Goal: Information Seeking & Learning: Learn about a topic

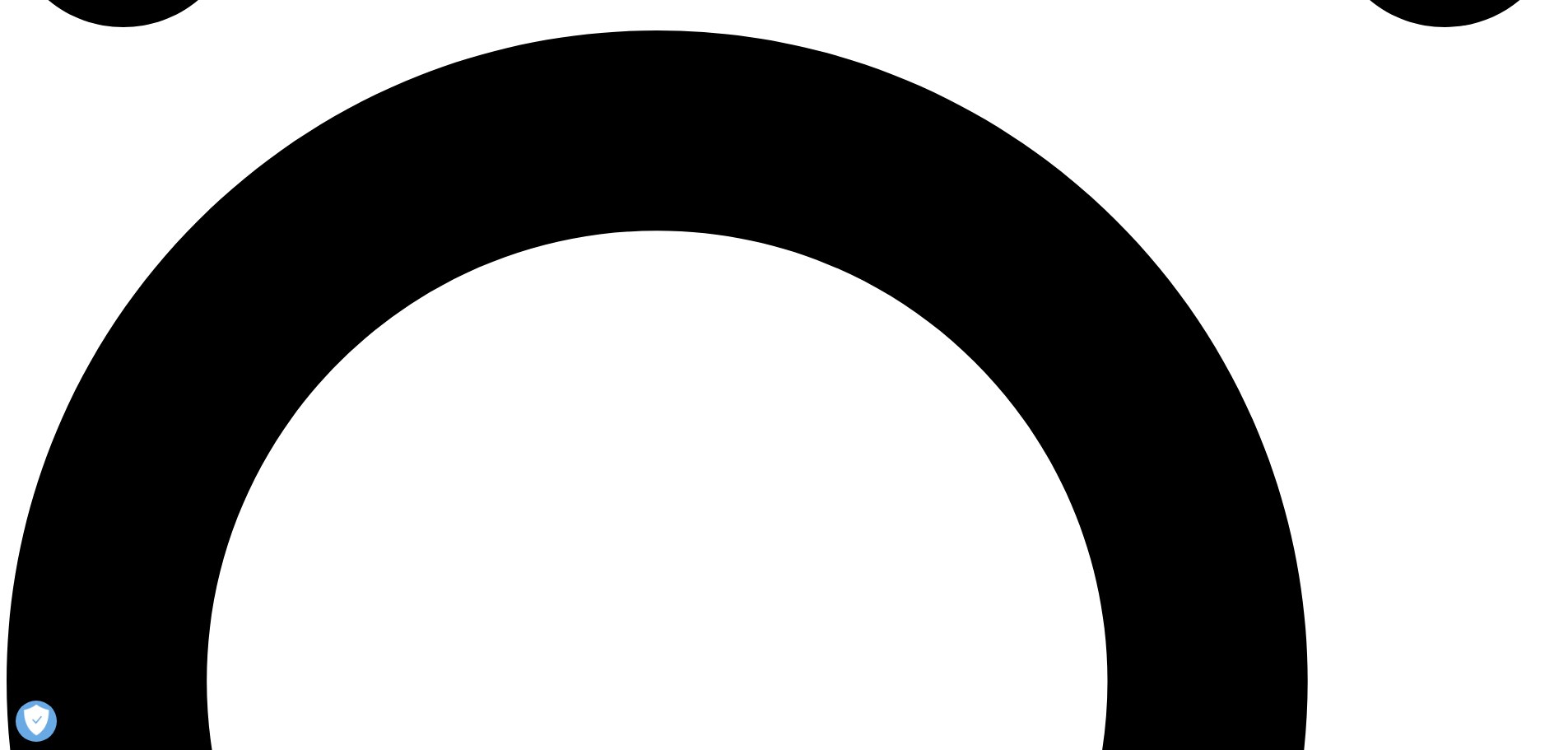
scroll to position [1565, 0]
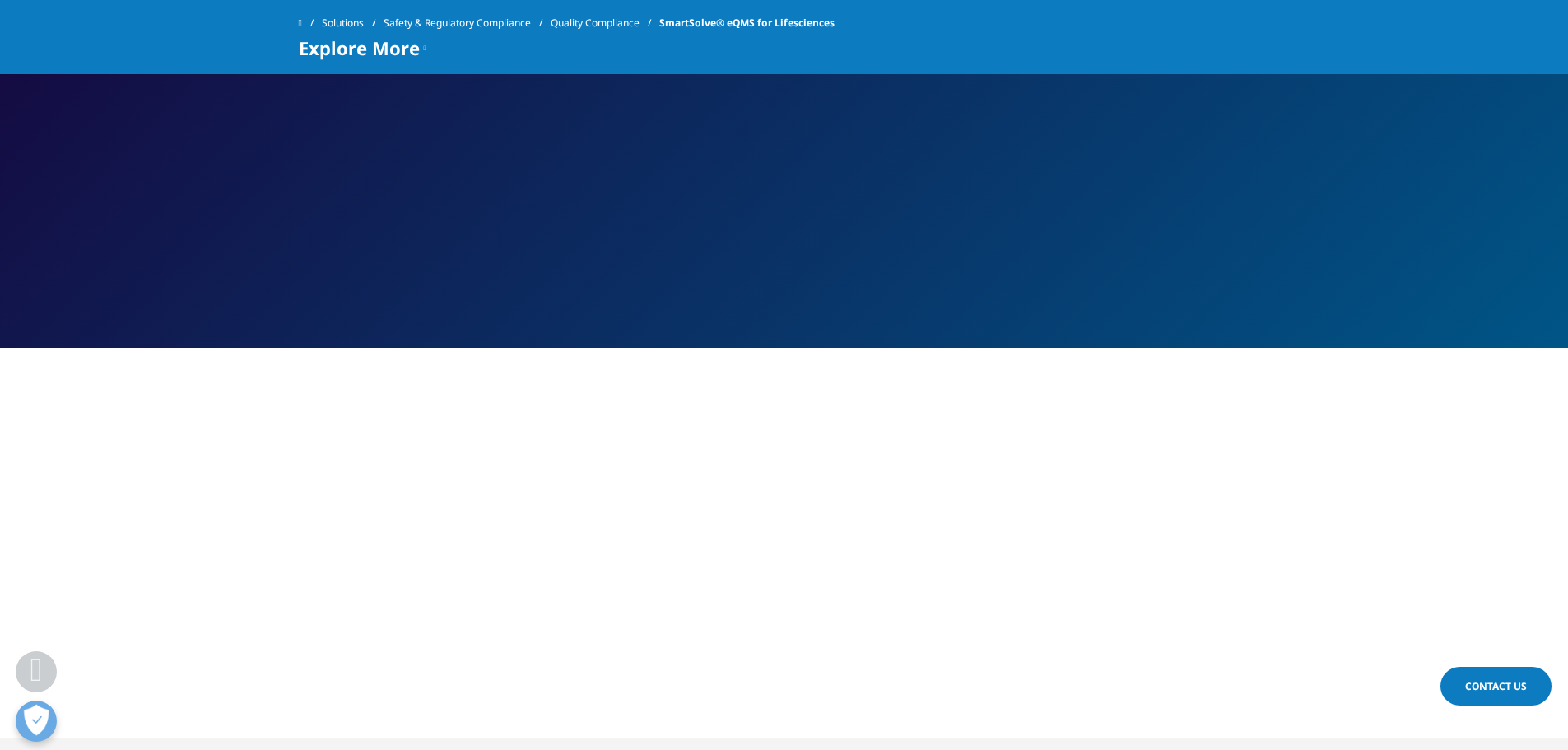
click at [746, 22] on span "SmartSolve® eQMS for Lifesciences" at bounding box center [746, 22] width 176 height 30
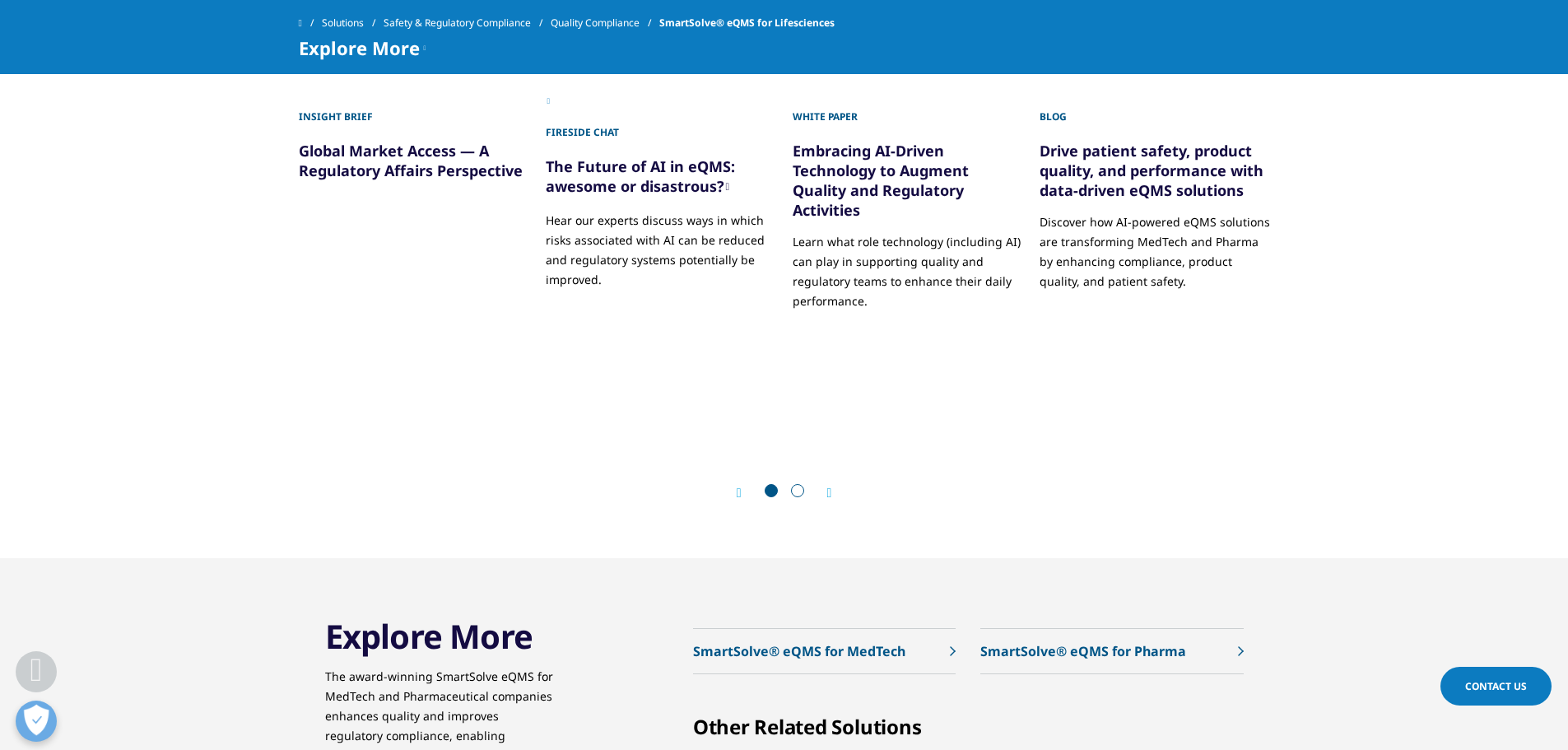
scroll to position [4348, 0]
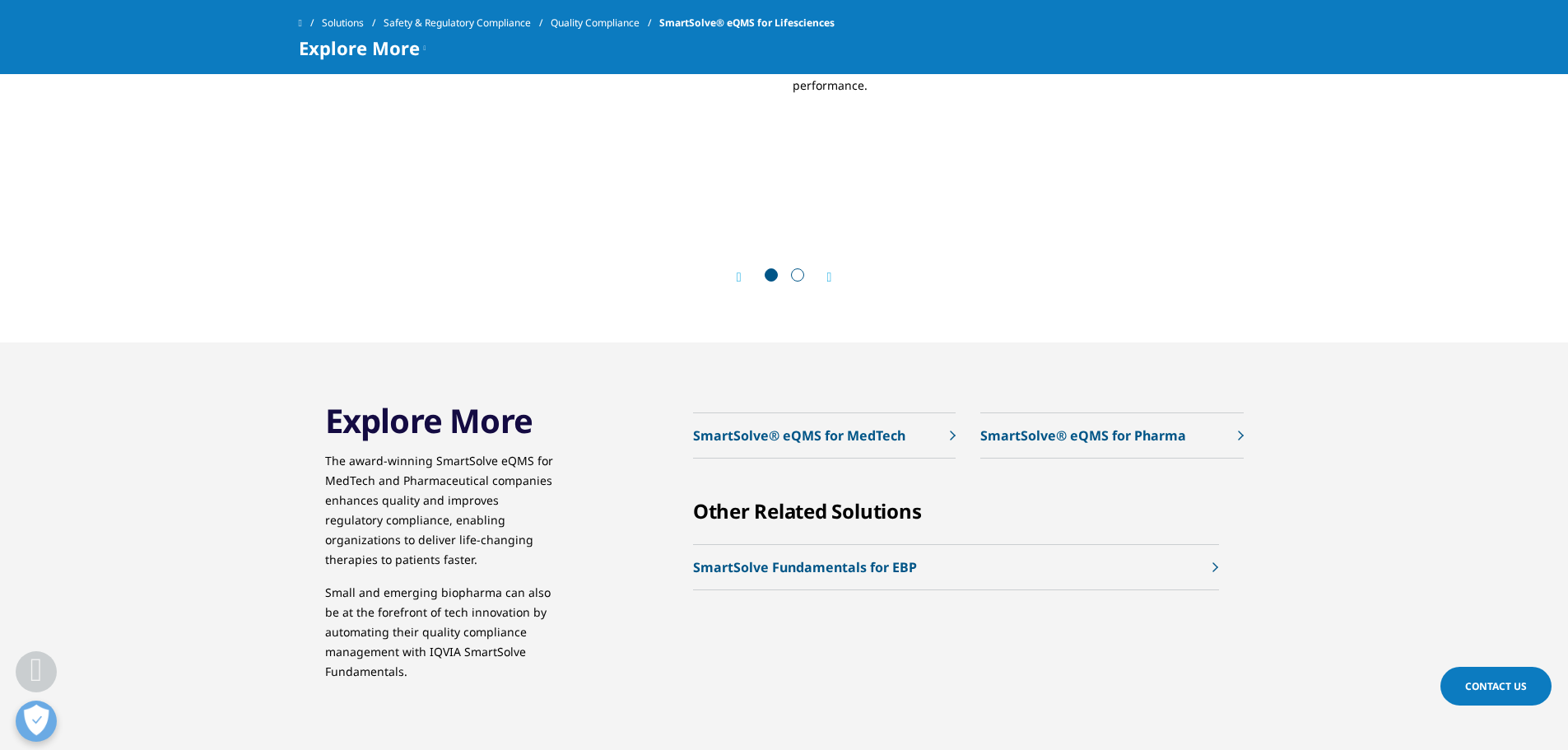
click at [805, 440] on p "SmartSolve® eQMS for MedTech" at bounding box center [799, 436] width 212 height 19
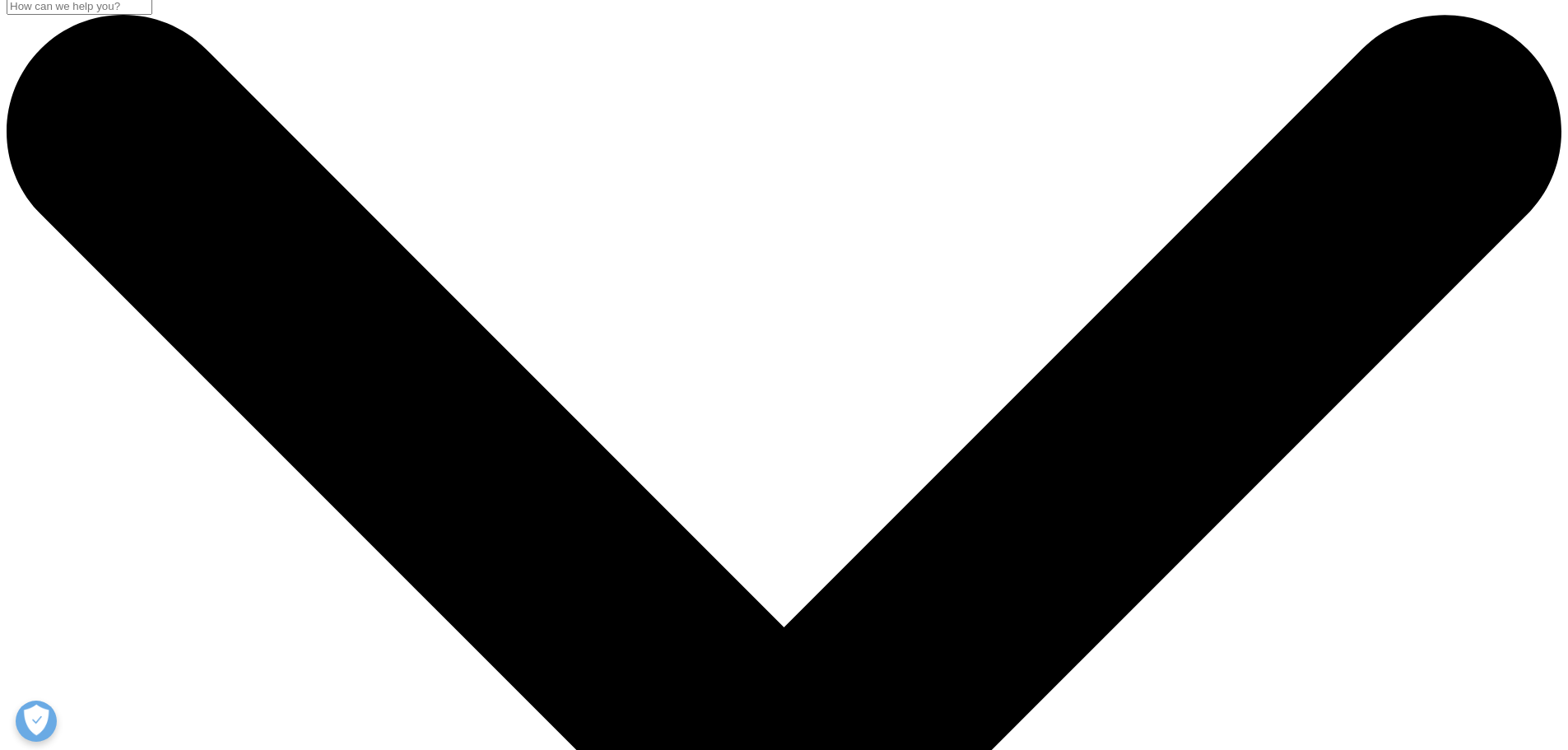
scroll to position [4, 0]
